Goal: Task Accomplishment & Management: Complete application form

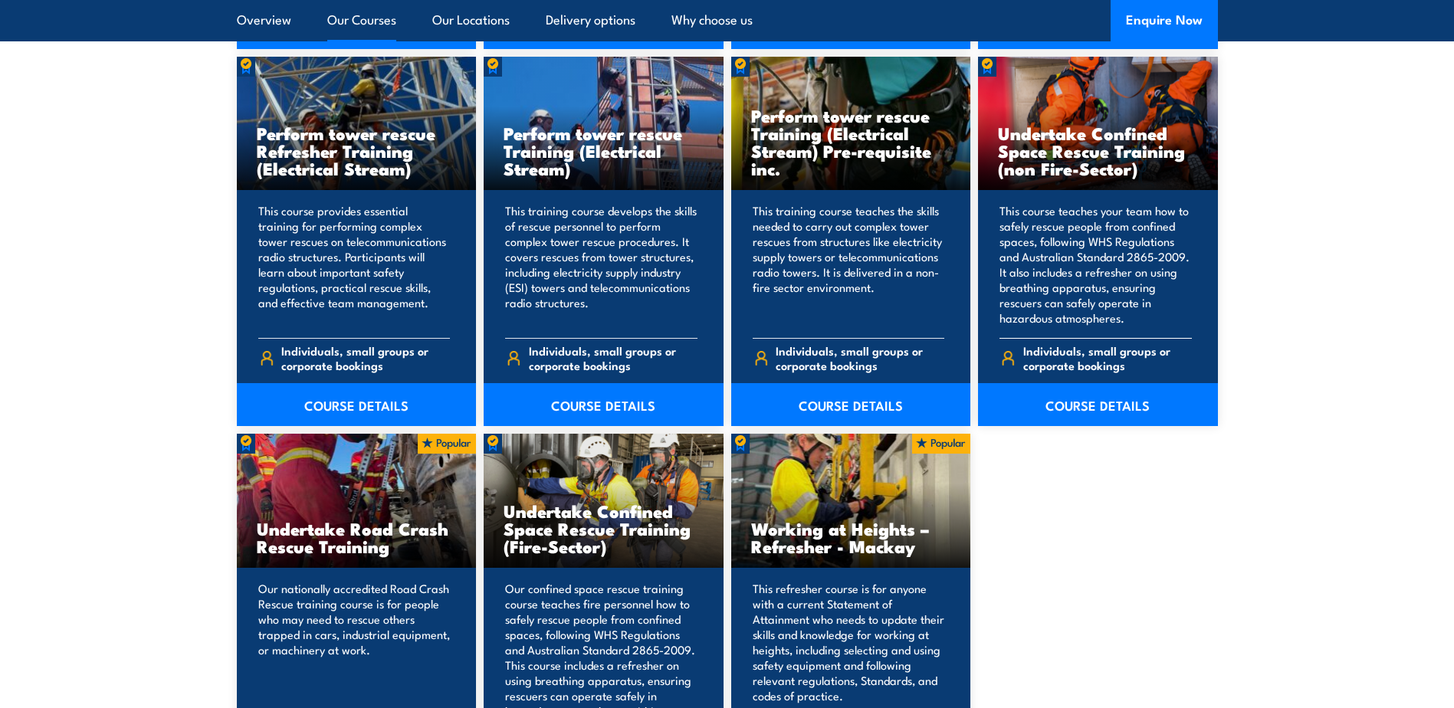
scroll to position [1700, 0]
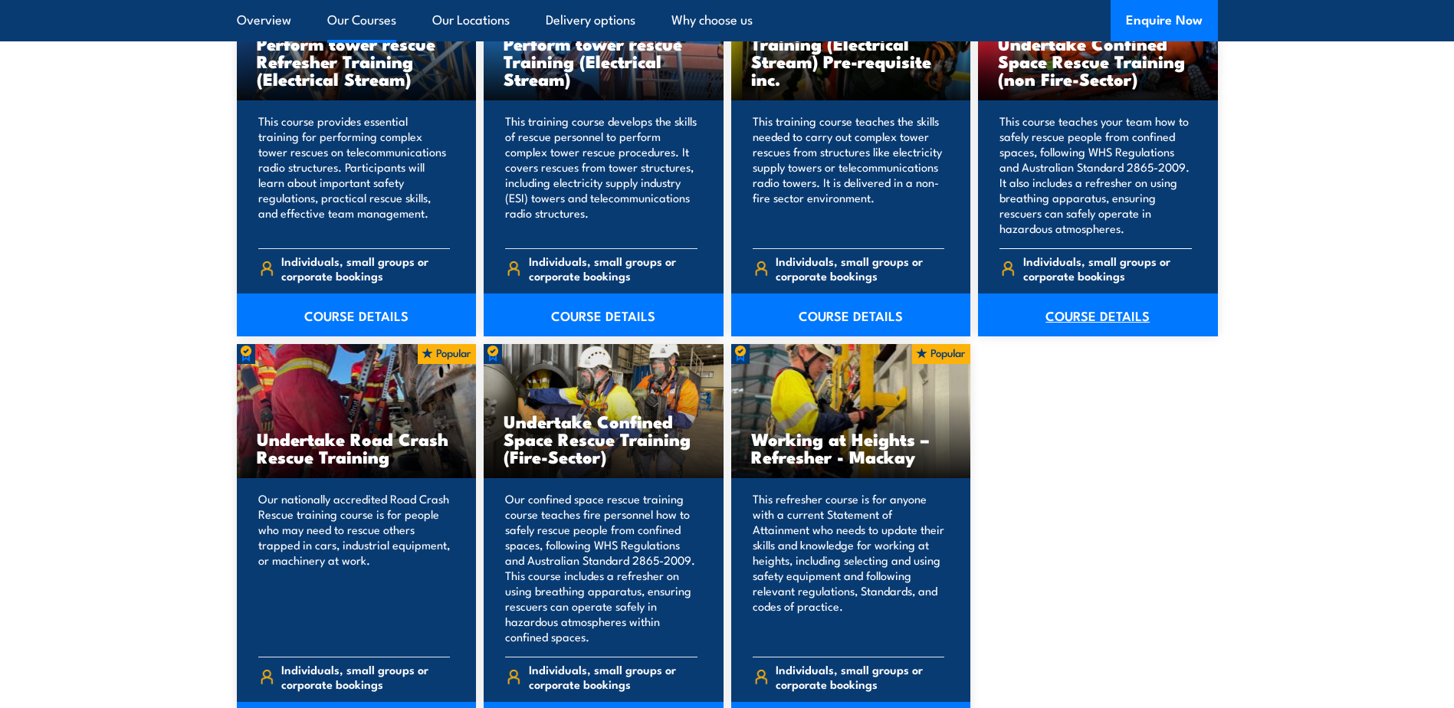
click at [1089, 307] on link "COURSE DETAILS" at bounding box center [1098, 315] width 240 height 43
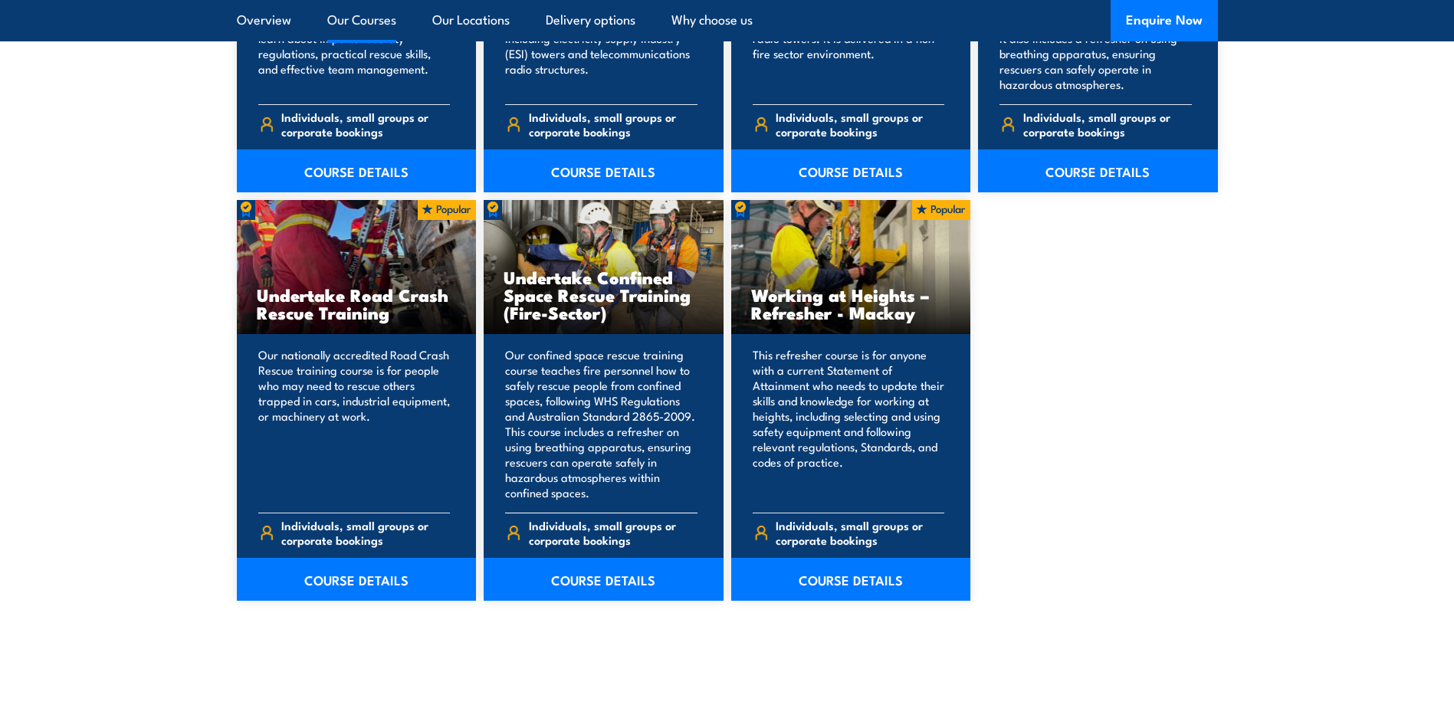
scroll to position [1853, 0]
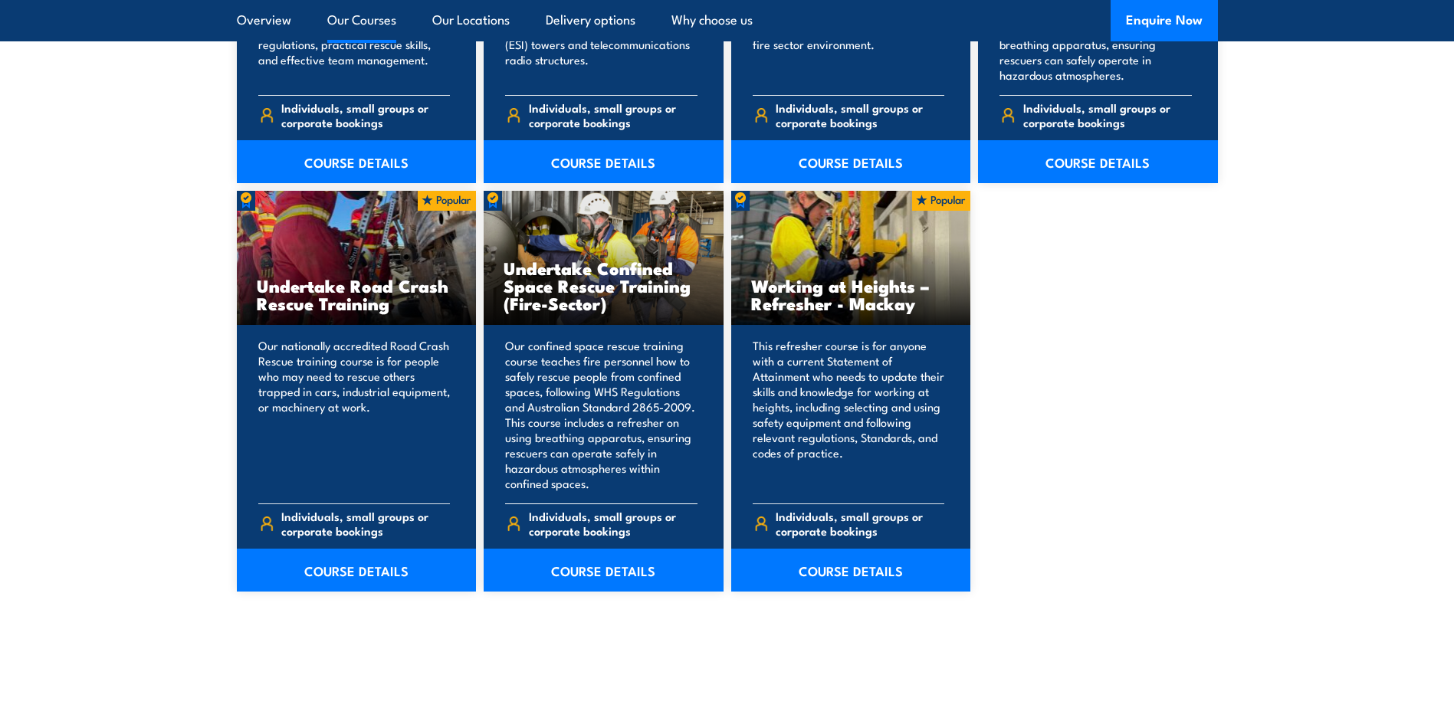
click at [571, 271] on h3 "Undertake Confined Space Rescue Training (Fire-Sector)" at bounding box center [604, 285] width 200 height 53
click at [600, 567] on link "COURSE DETAILS" at bounding box center [604, 570] width 240 height 43
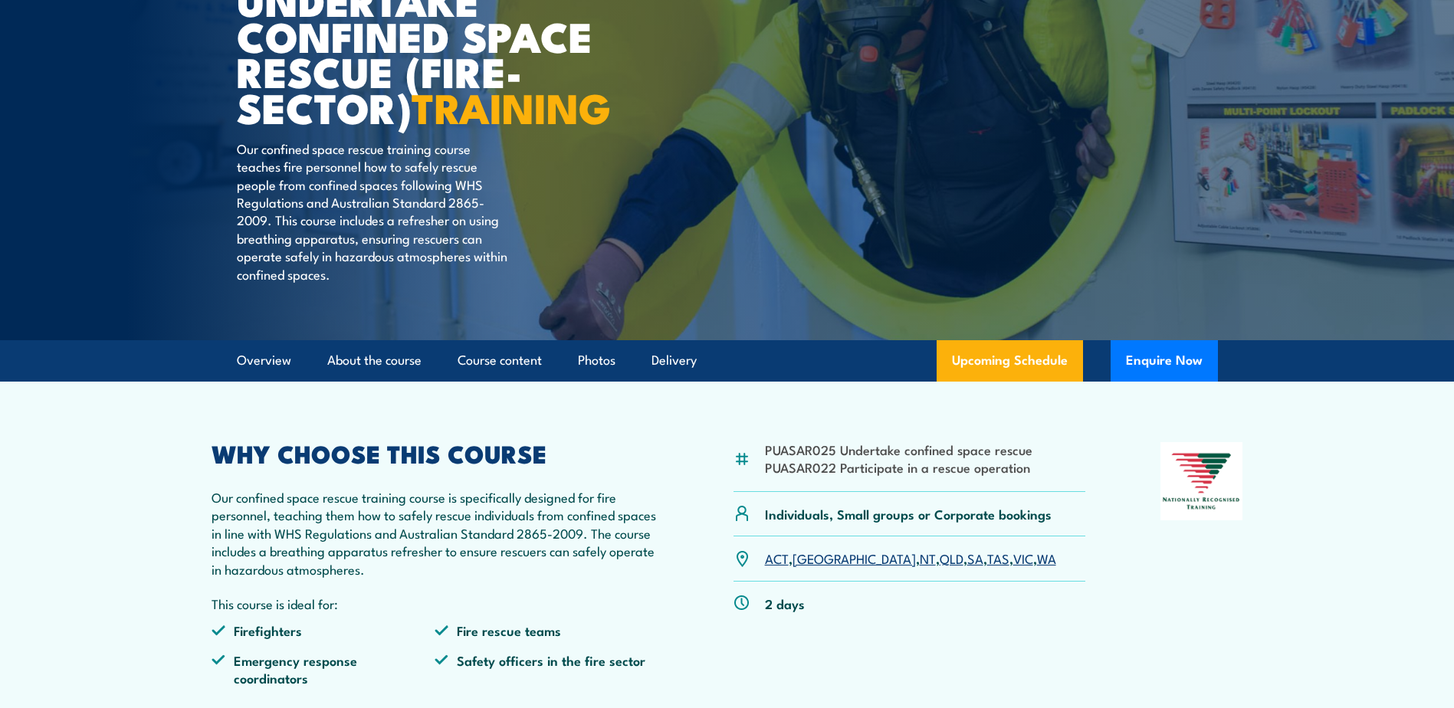
scroll to position [230, 0]
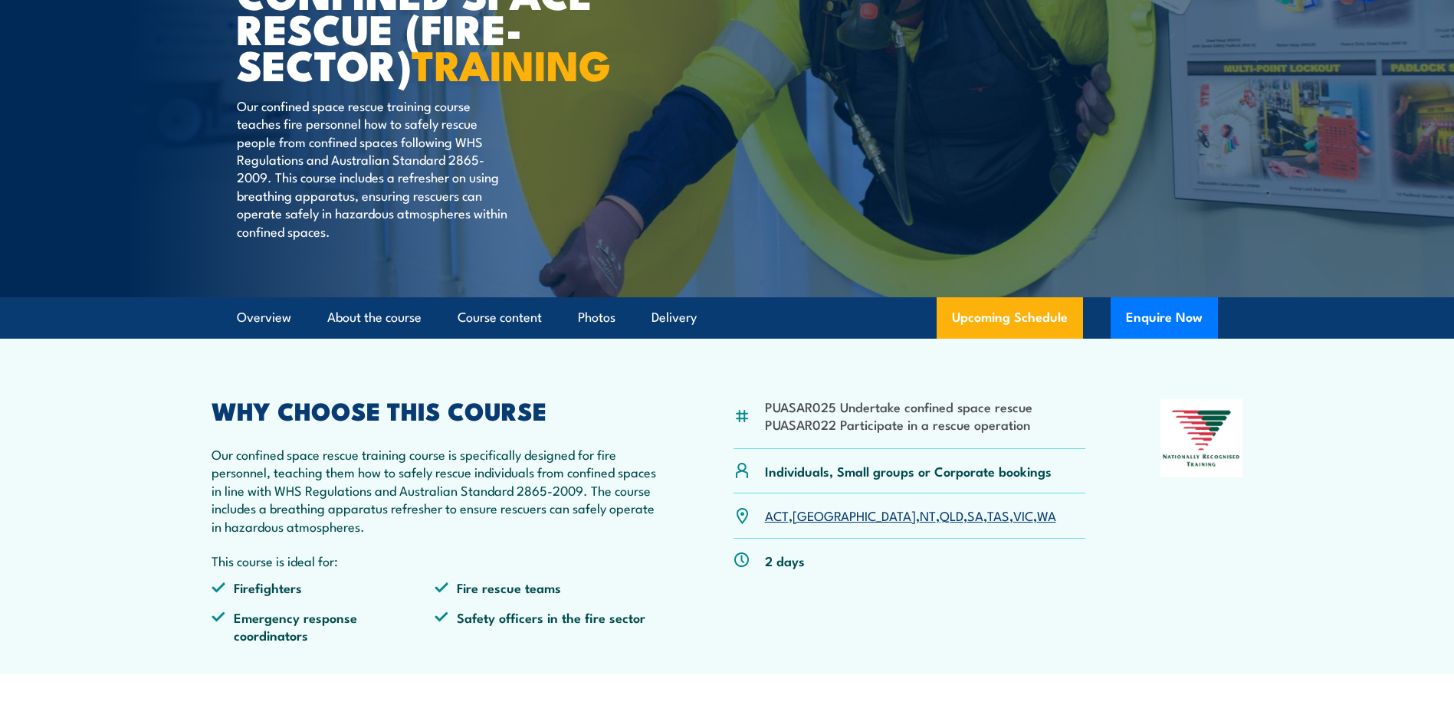
click at [1014, 524] on link "VIC" at bounding box center [1024, 515] width 20 height 18
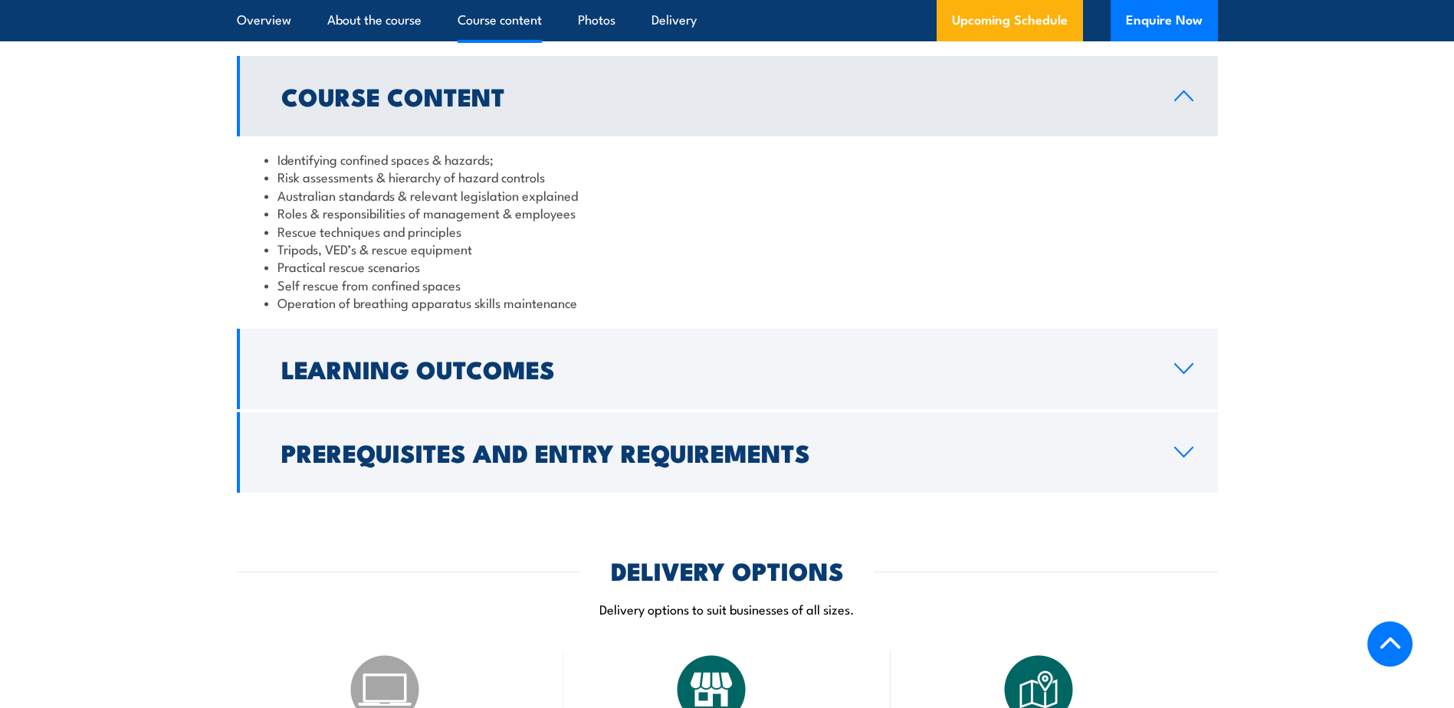
scroll to position [1301, 0]
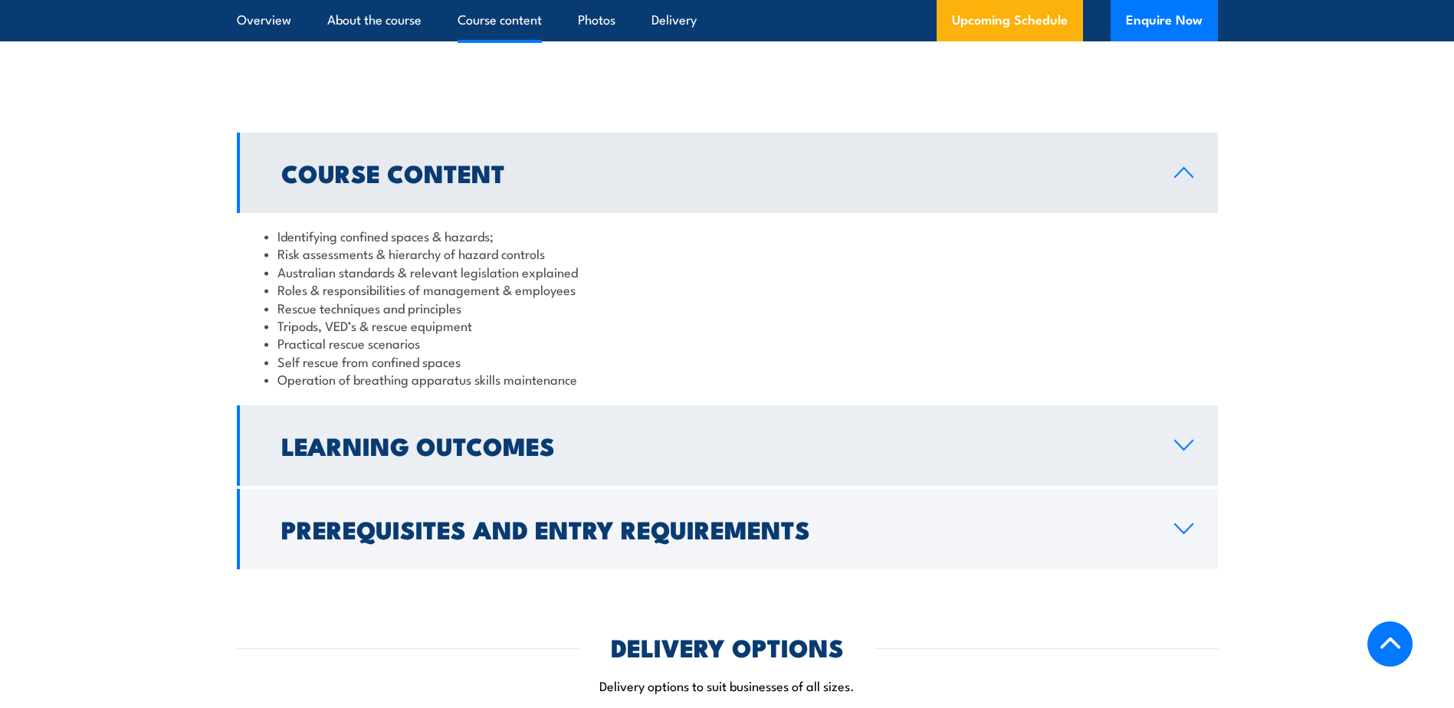
click at [1185, 440] on icon at bounding box center [1184, 445] width 21 height 12
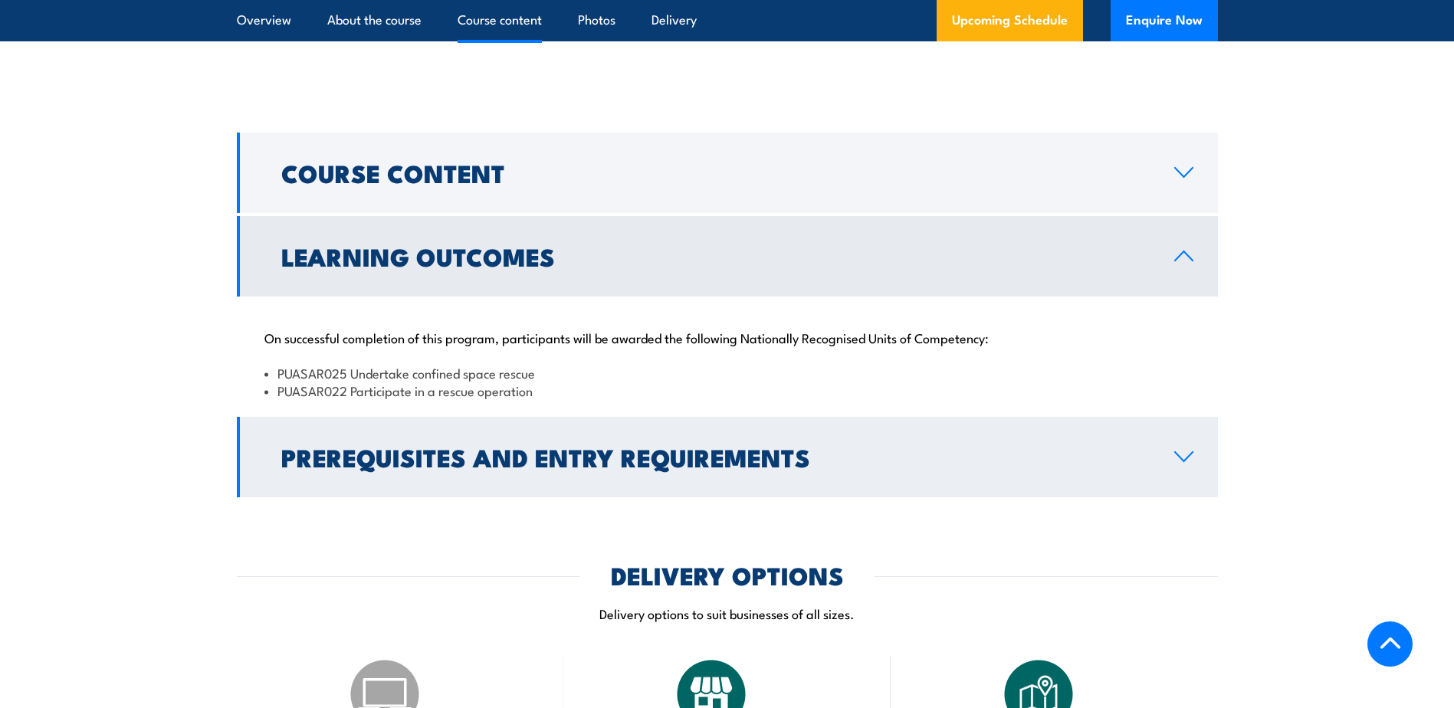
click at [1185, 455] on icon at bounding box center [1184, 457] width 21 height 12
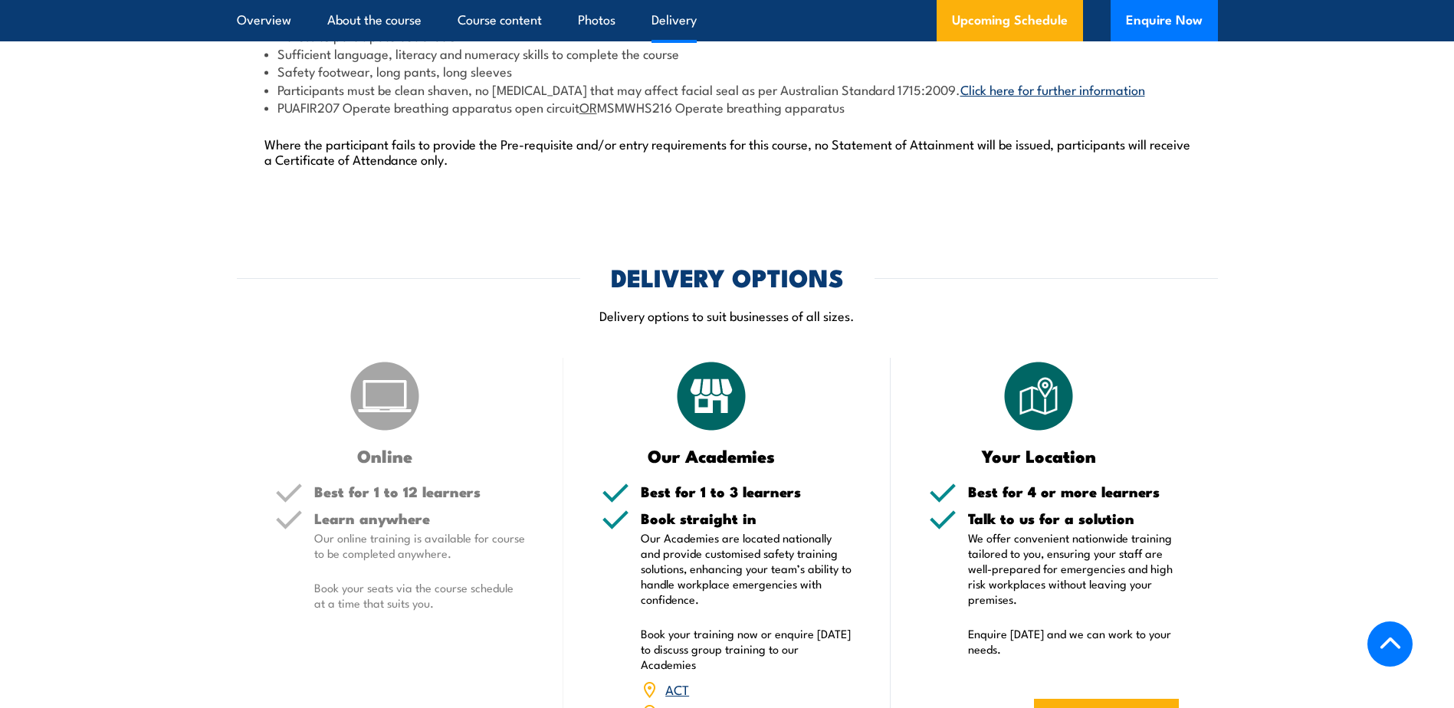
scroll to position [2145, 0]
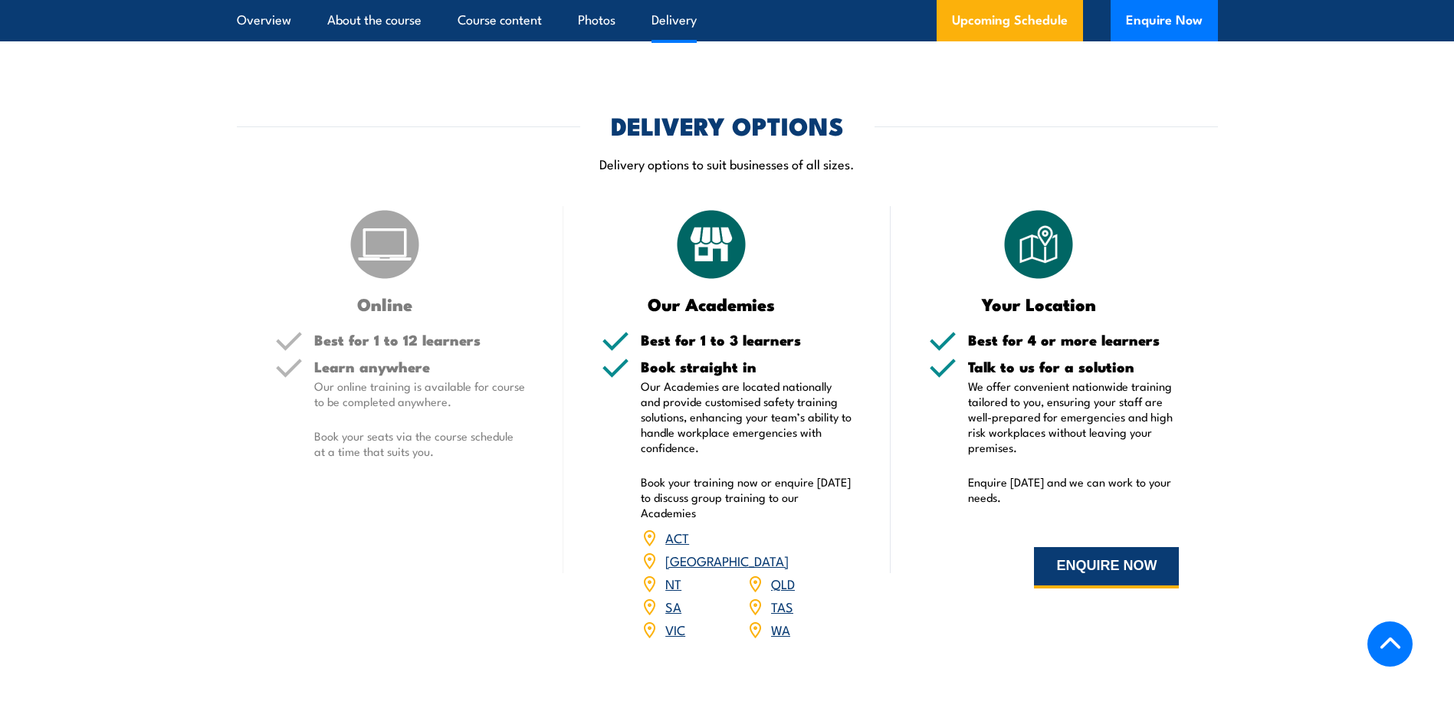
click at [1122, 560] on button "ENQUIRE NOW" at bounding box center [1106, 567] width 145 height 41
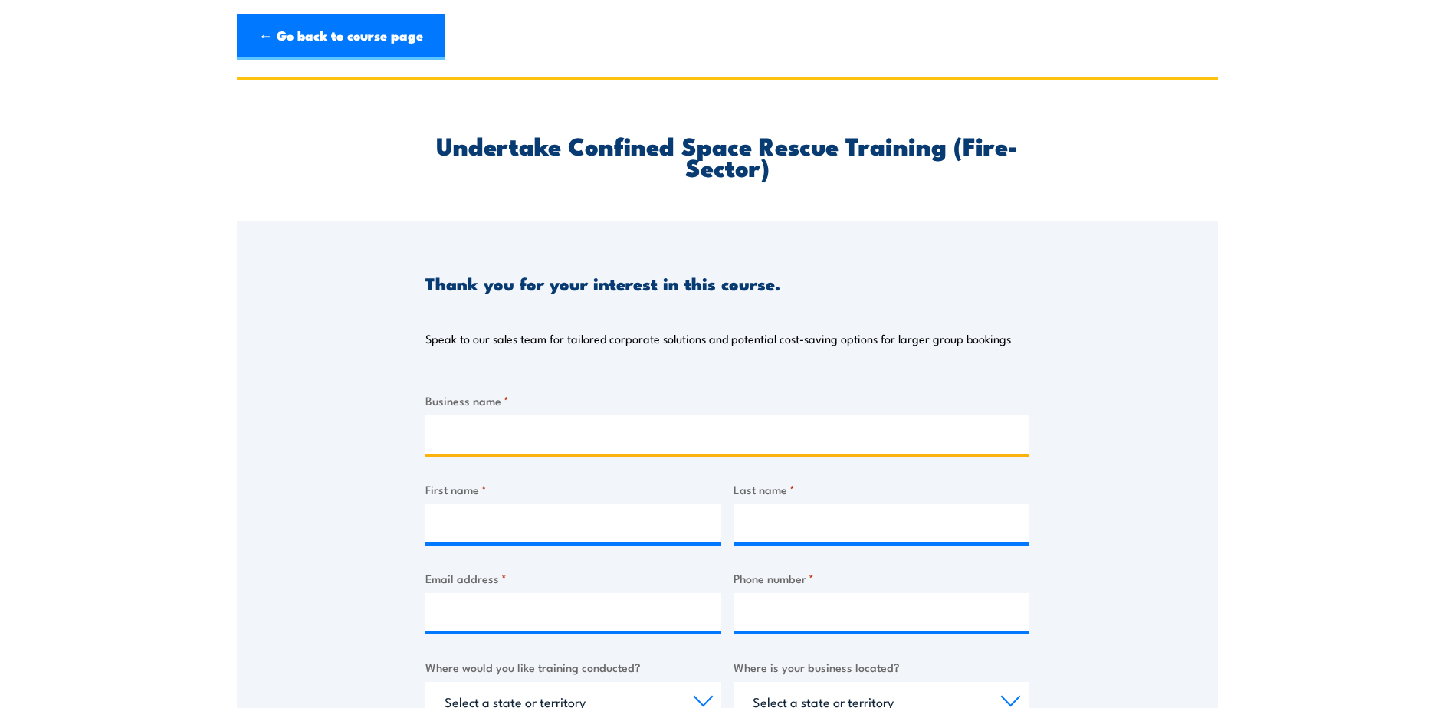
click at [501, 440] on input "Business name *" at bounding box center [727, 435] width 603 height 38
type input "AMPOL AUSTRALIA PETROLEUM PTY LTD"
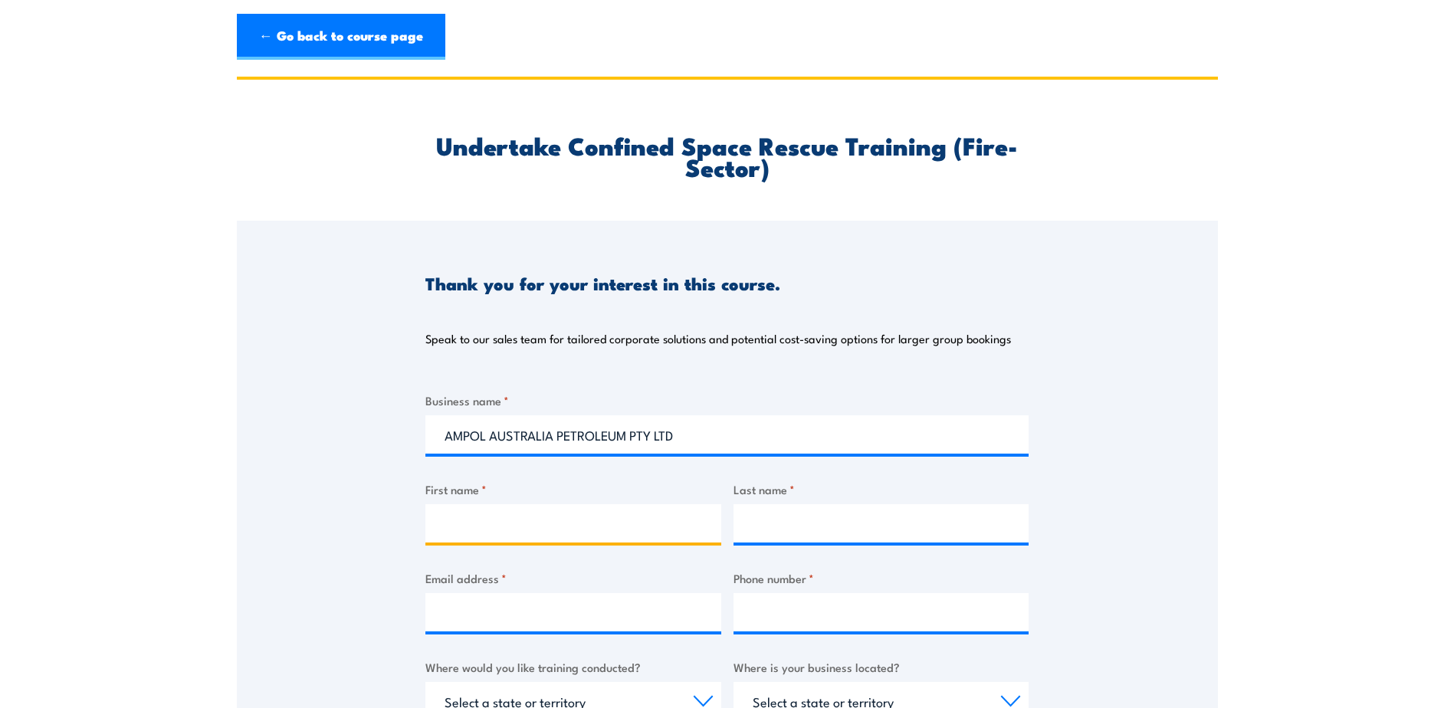
type input "[PERSON_NAME]"
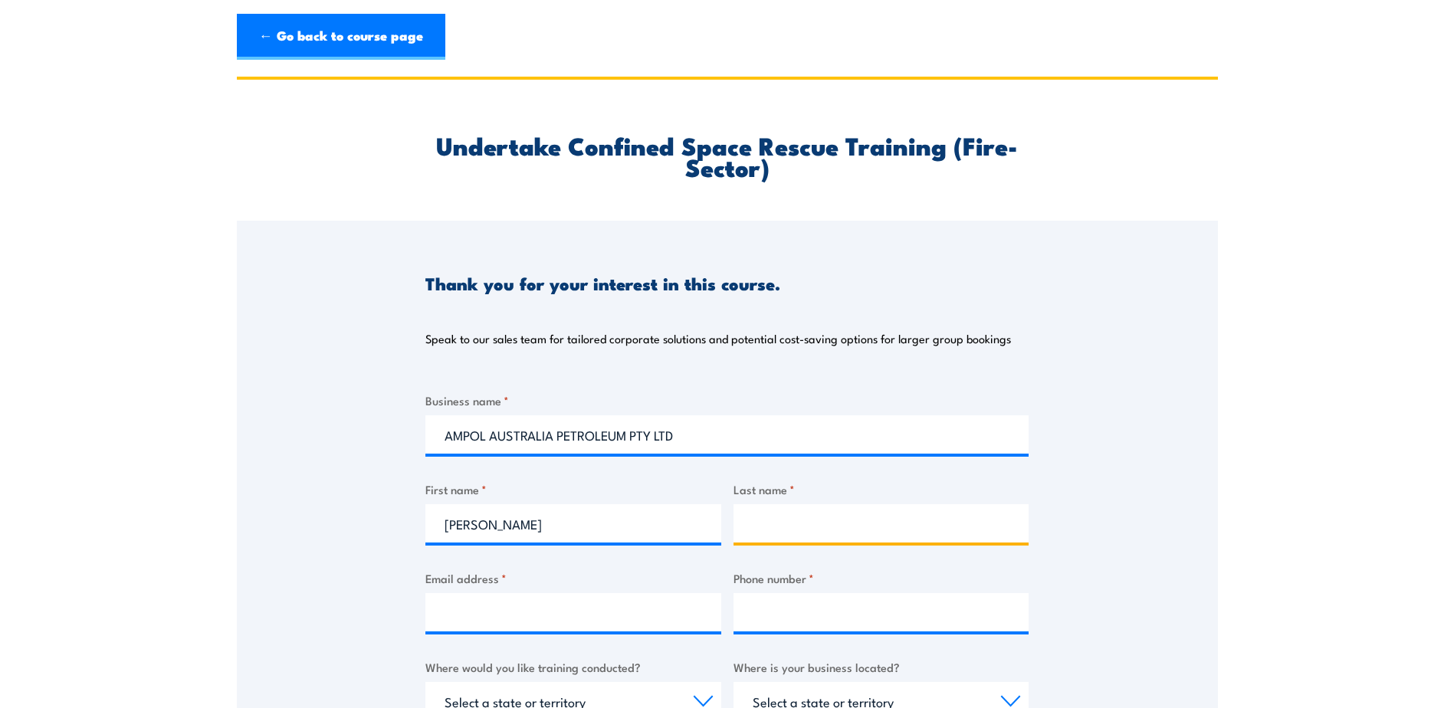
type input "[PERSON_NAME]"
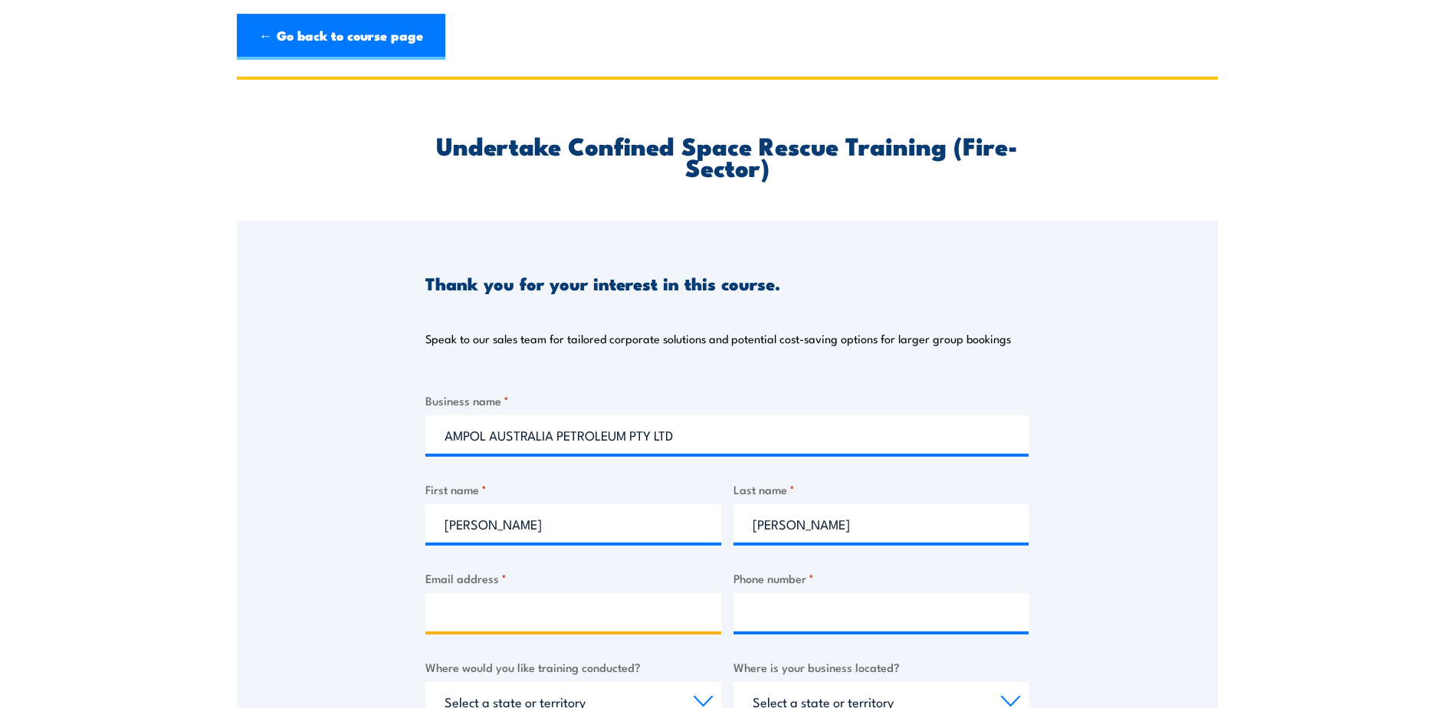
type input "[EMAIL_ADDRESS][DOMAIN_NAME]"
type input "0418550958"
select select "VIC"
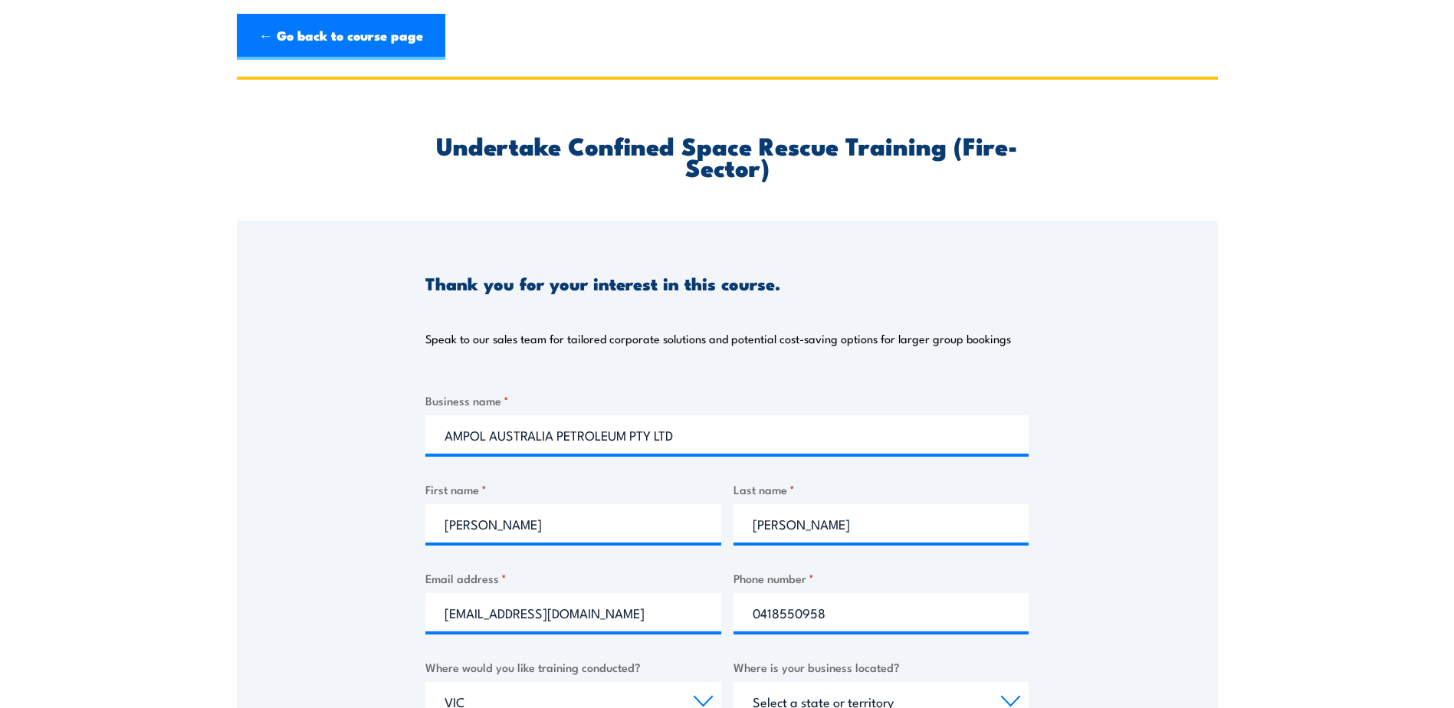
select select "VIC"
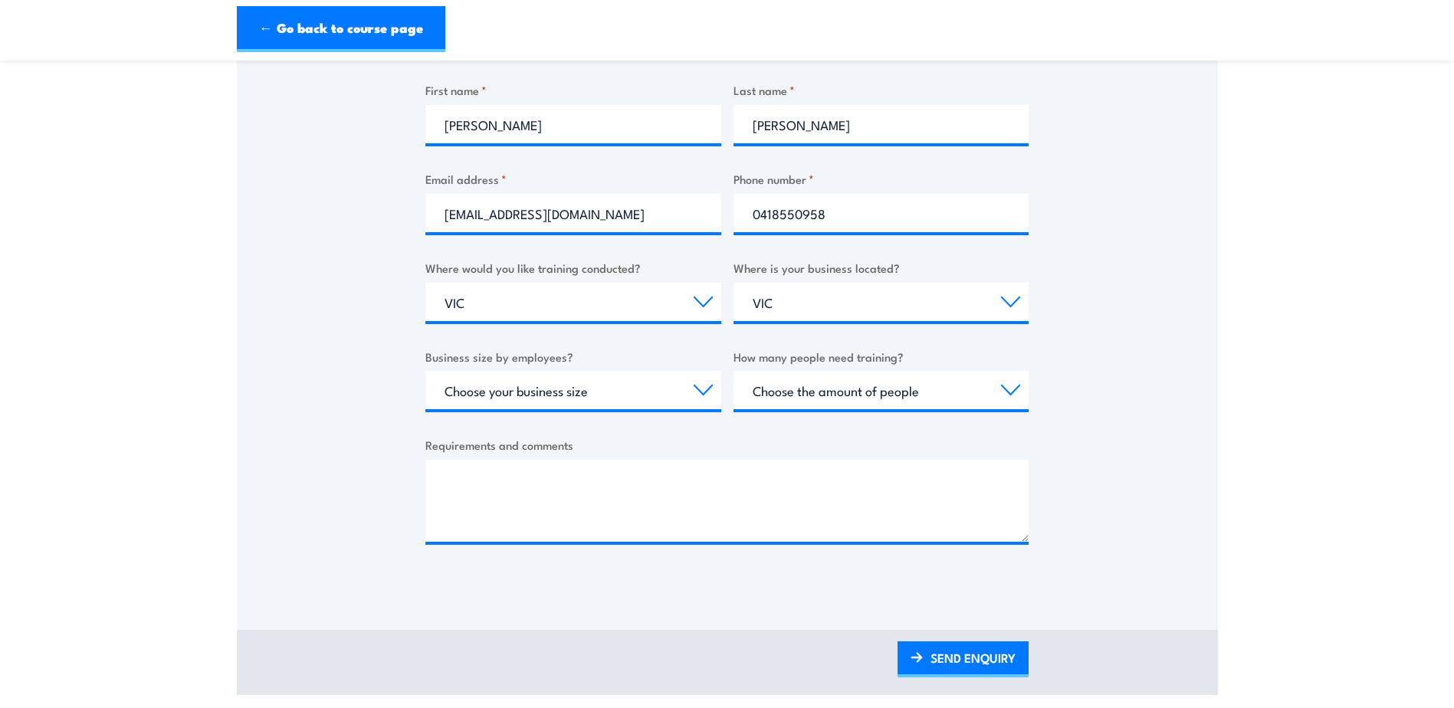
scroll to position [460, 0]
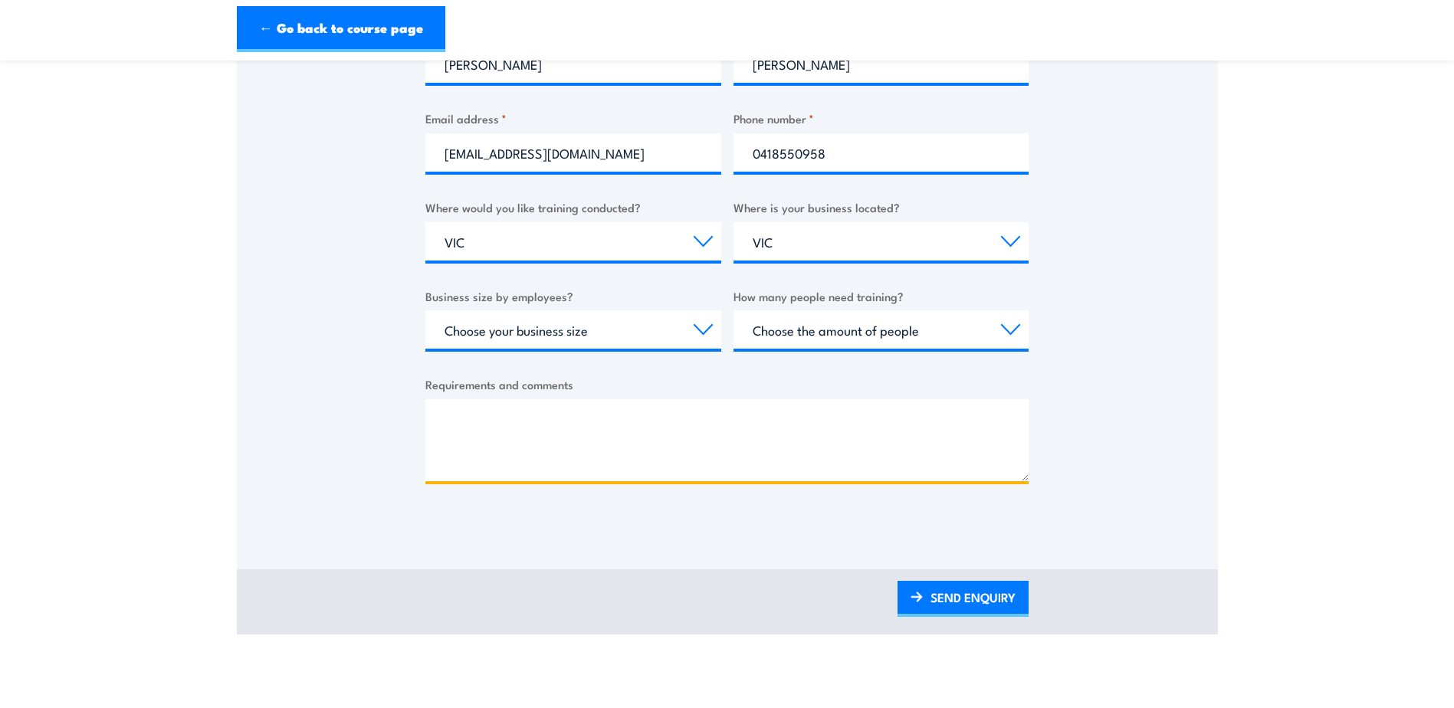
click at [448, 432] on textarea "Requirements and comments" at bounding box center [727, 440] width 603 height 82
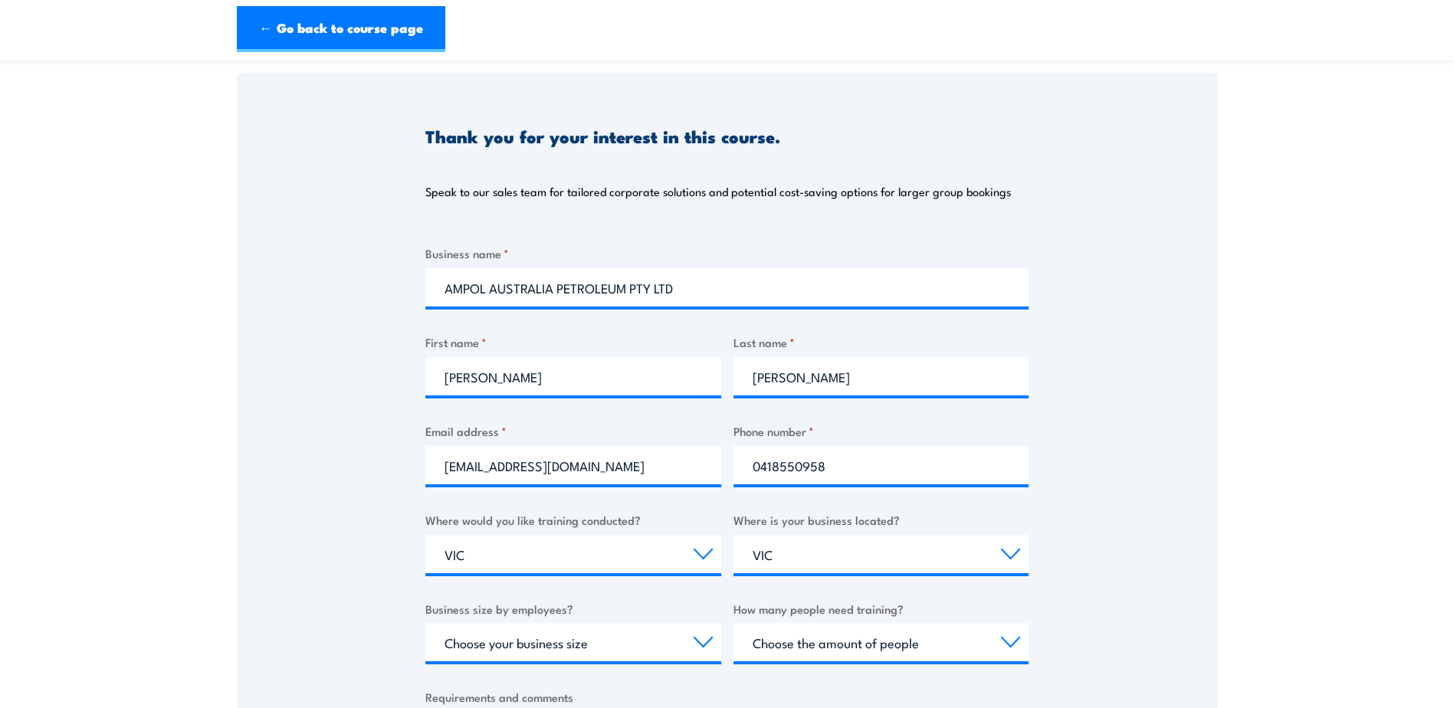
scroll to position [383, 0]
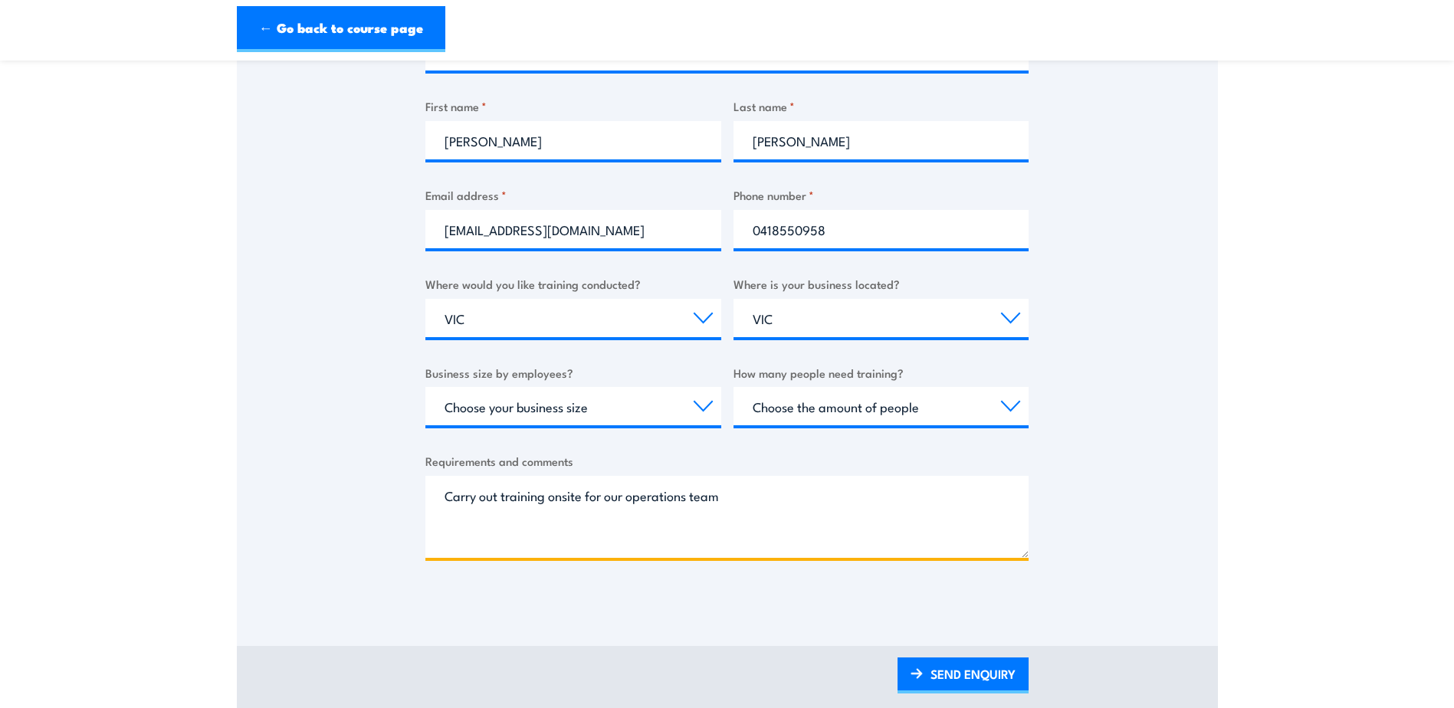
click at [763, 496] on textarea "Carry out training onsite for our operations team" at bounding box center [727, 517] width 603 height 82
type textarea "C"
drag, startPoint x: 654, startPoint y: 491, endPoint x: 637, endPoint y: 502, distance: 20.0
click at [637, 502] on textarea "looking for onsite training for our" at bounding box center [727, 517] width 603 height 82
type textarea "looking for onsite training for our team for confined space rescue"
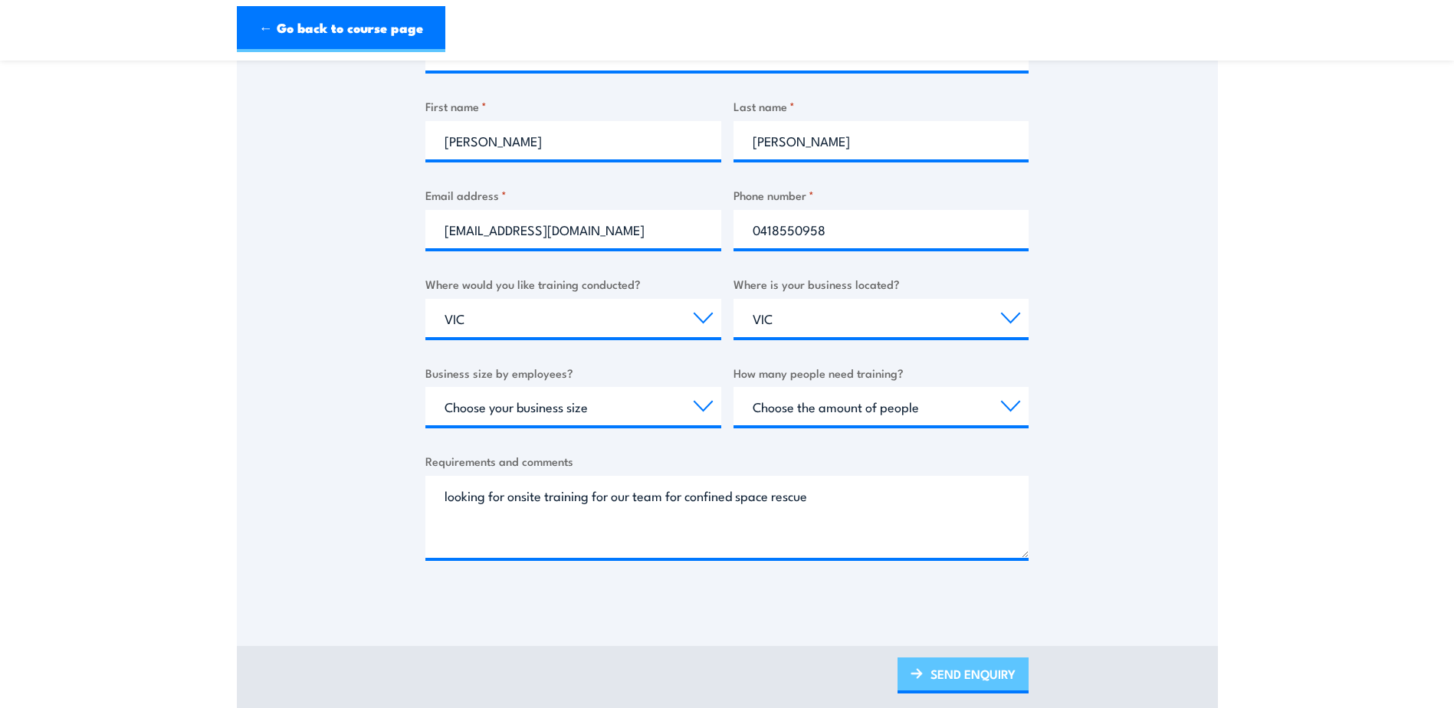
click at [982, 682] on link "SEND ENQUIRY" at bounding box center [963, 676] width 131 height 36
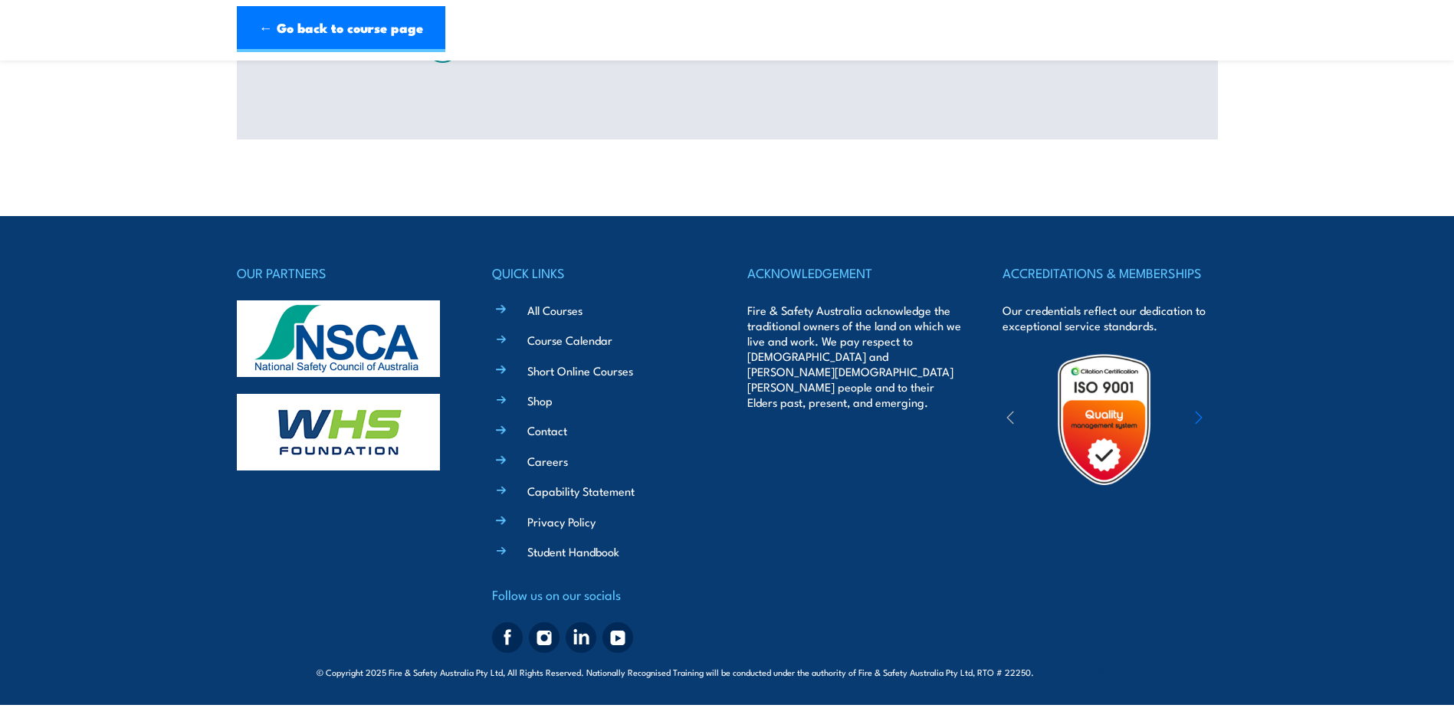
scroll to position [0, 0]
